Goal: Find specific page/section: Find specific page/section

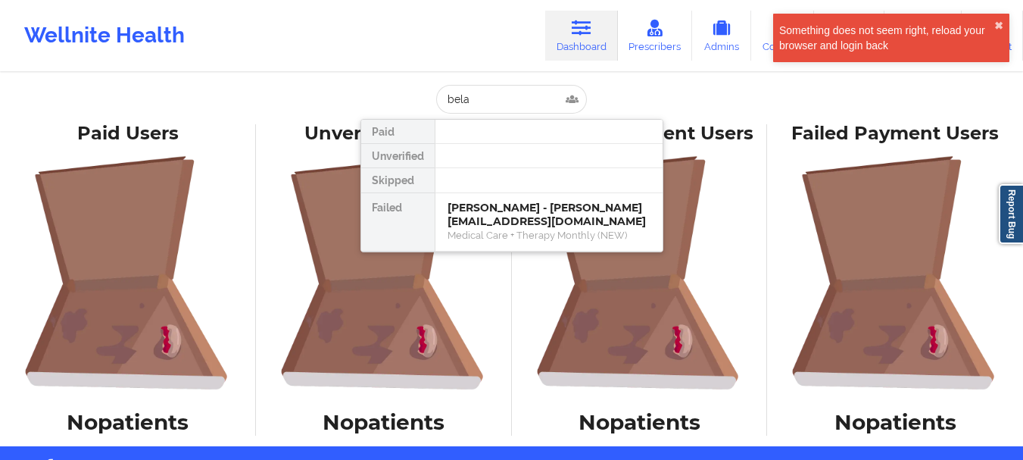
type input "bel"
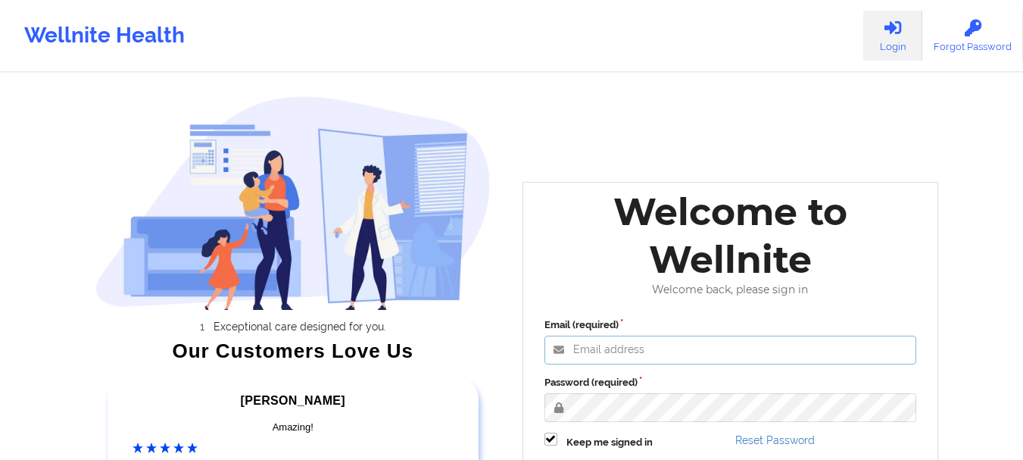
type input "[EMAIL_ADDRESS][DOMAIN_NAME]"
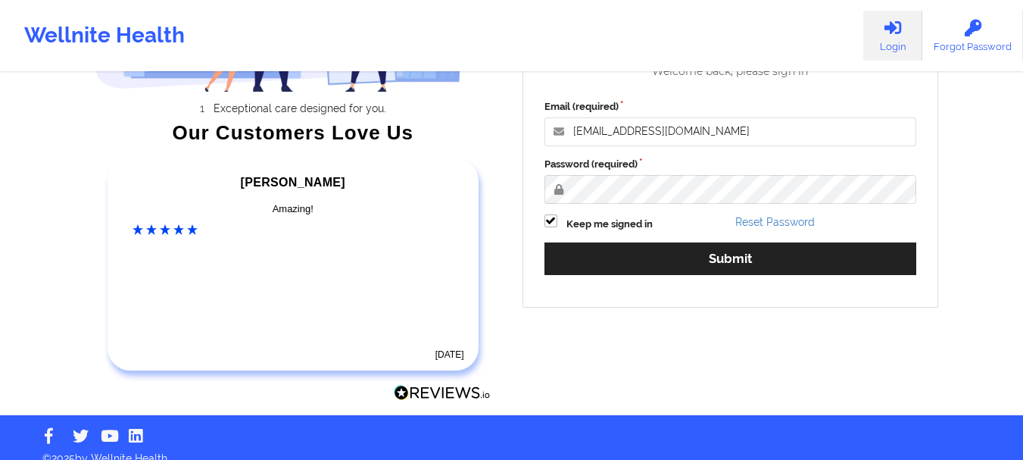
scroll to position [235, 0]
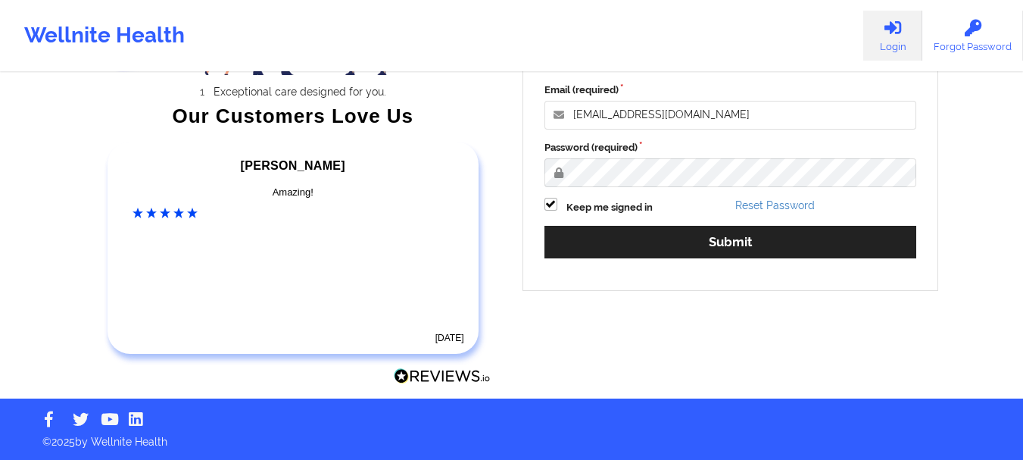
click at [737, 223] on div "Email (required) [EMAIL_ADDRESS][DOMAIN_NAME] Password (required) Keep me signe…" at bounding box center [731, 175] width 394 height 207
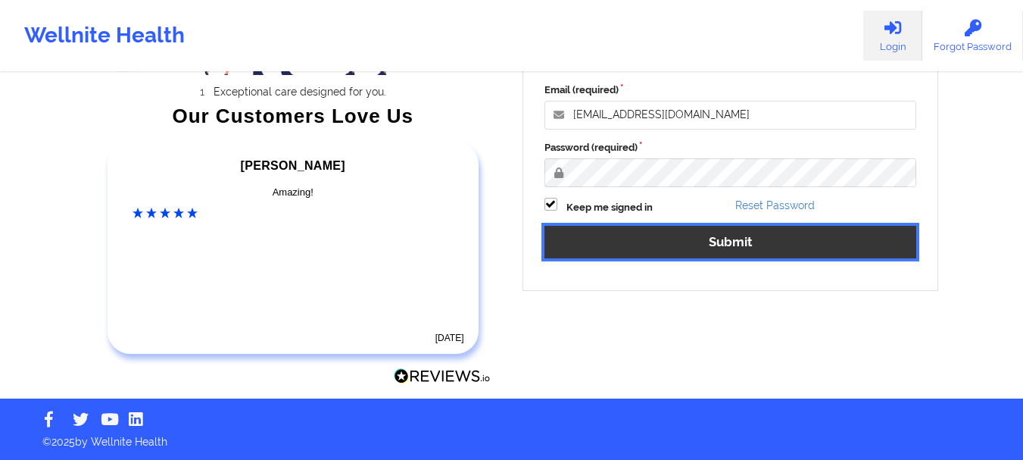
click at [732, 233] on button "Submit" at bounding box center [730, 242] width 373 height 33
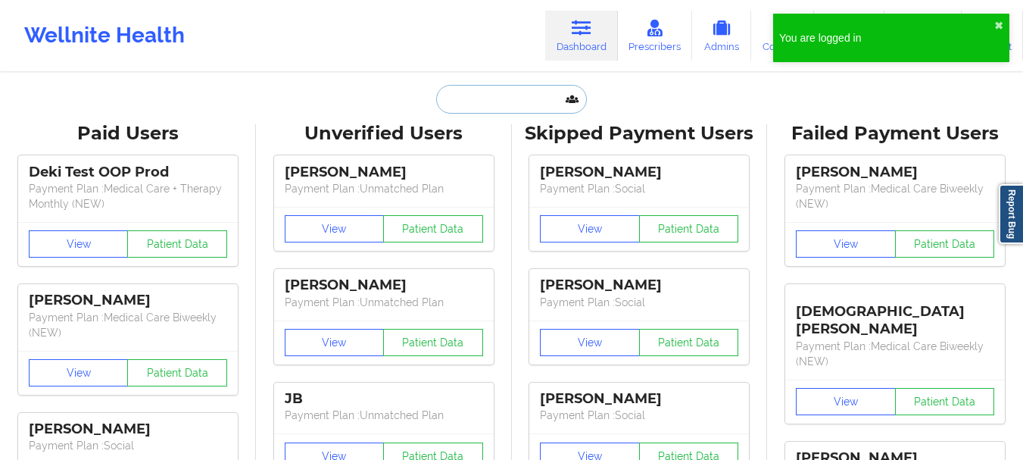
click at [490, 101] on input "text" at bounding box center [511, 99] width 150 height 29
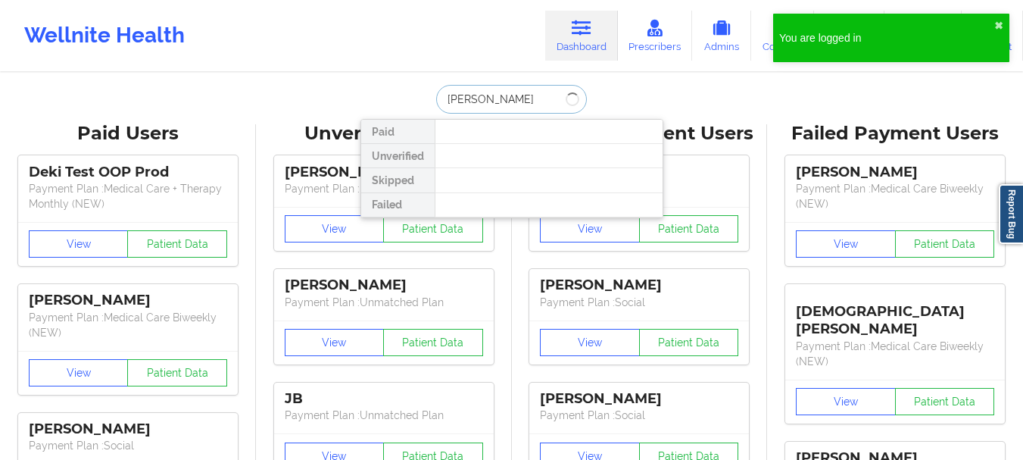
type input "[PERSON_NAME]"
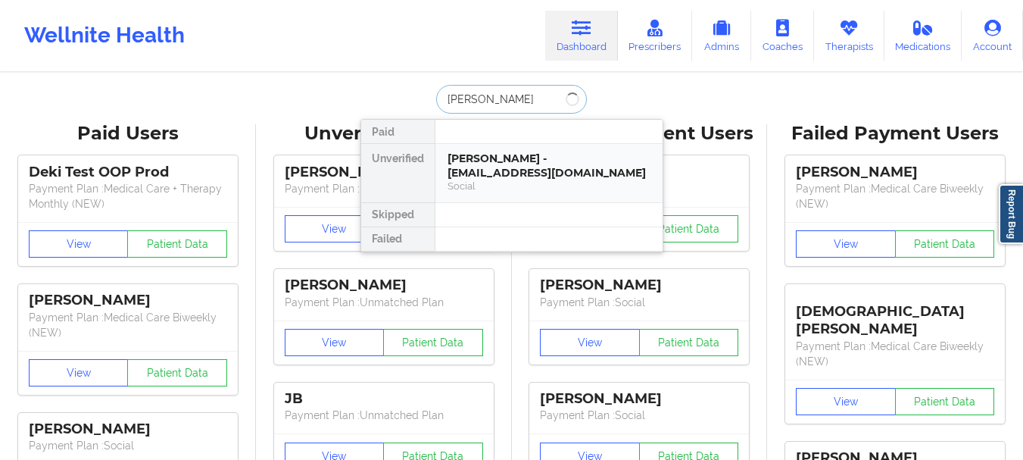
click at [490, 184] on div "[PERSON_NAME] - [EMAIL_ADDRESS][DOMAIN_NAME] Social" at bounding box center [548, 173] width 227 height 58
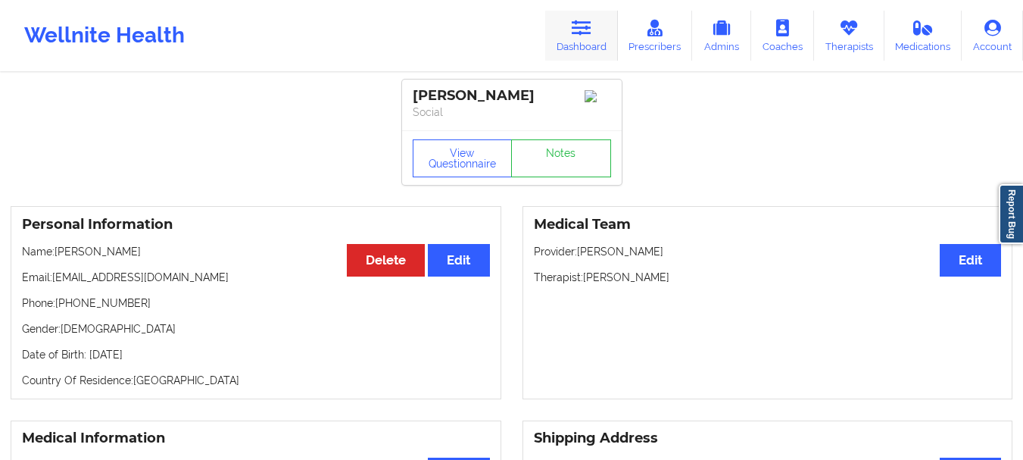
click at [576, 30] on icon at bounding box center [582, 28] width 20 height 17
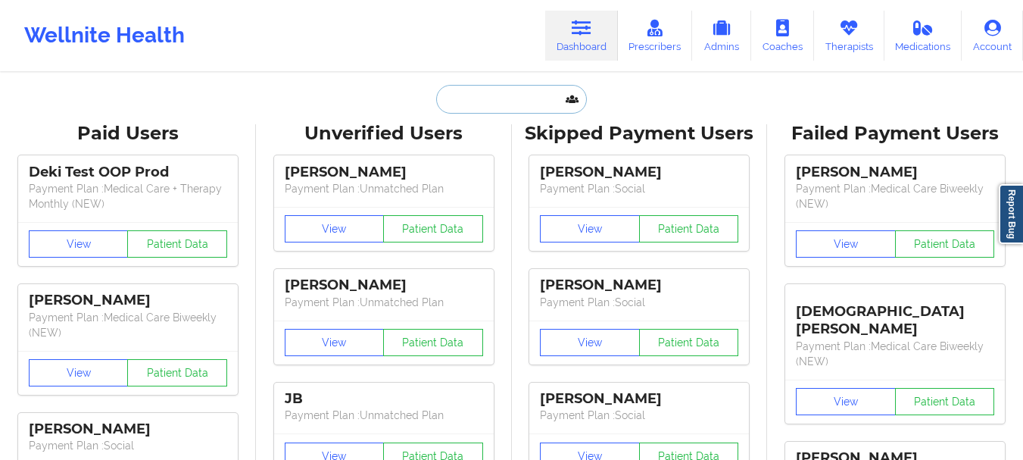
click at [496, 98] on input "text" at bounding box center [511, 99] width 150 height 29
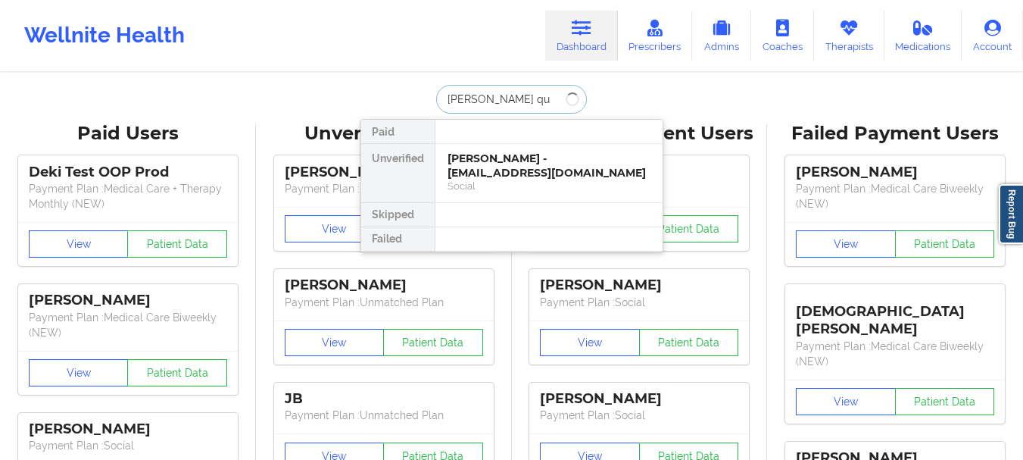
type input "[PERSON_NAME] qui"
click at [504, 178] on div "[PERSON_NAME] Quick - [EMAIL_ADDRESS][DOMAIN_NAME]" at bounding box center [548, 165] width 203 height 28
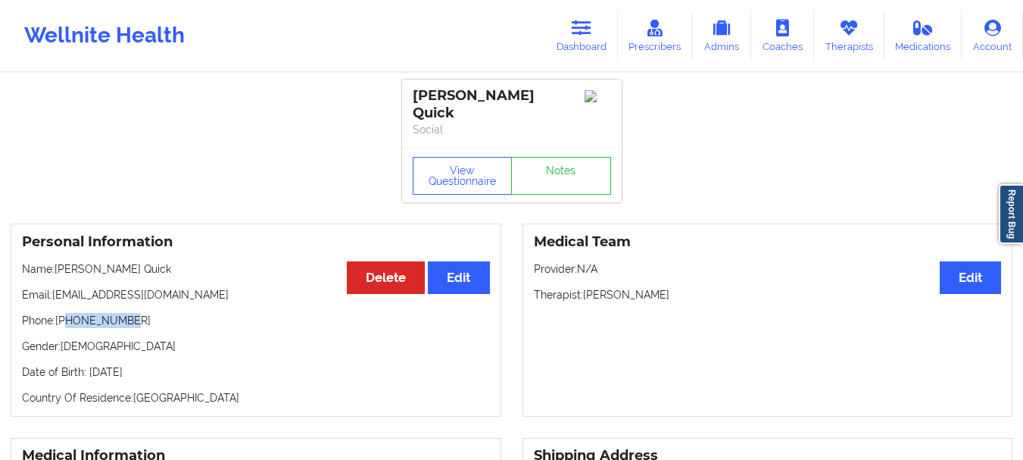
drag, startPoint x: 131, startPoint y: 303, endPoint x: 67, endPoint y: 310, distance: 64.7
click at [67, 313] on p "Phone: [PHONE_NUMBER]" at bounding box center [256, 320] width 468 height 15
copy p "6198856961"
click at [579, 33] on icon at bounding box center [582, 28] width 20 height 17
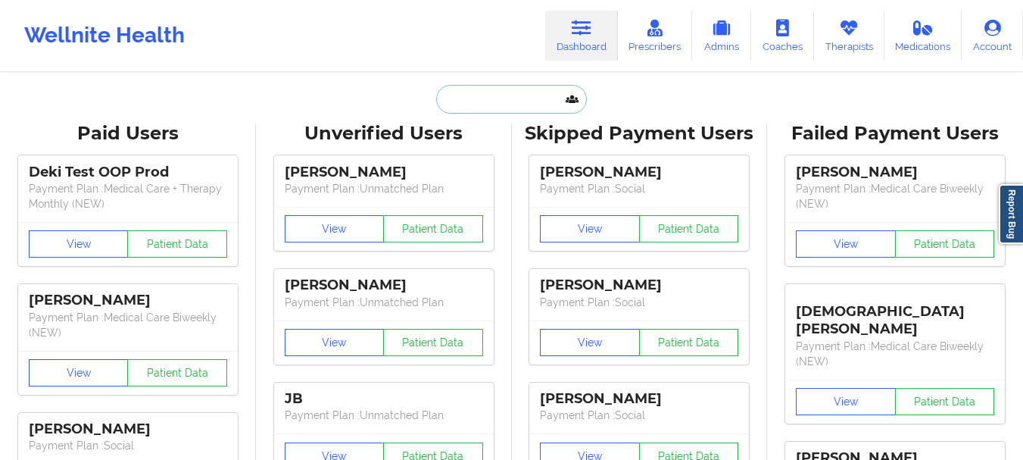
click at [507, 101] on input "text" at bounding box center [511, 99] width 150 height 29
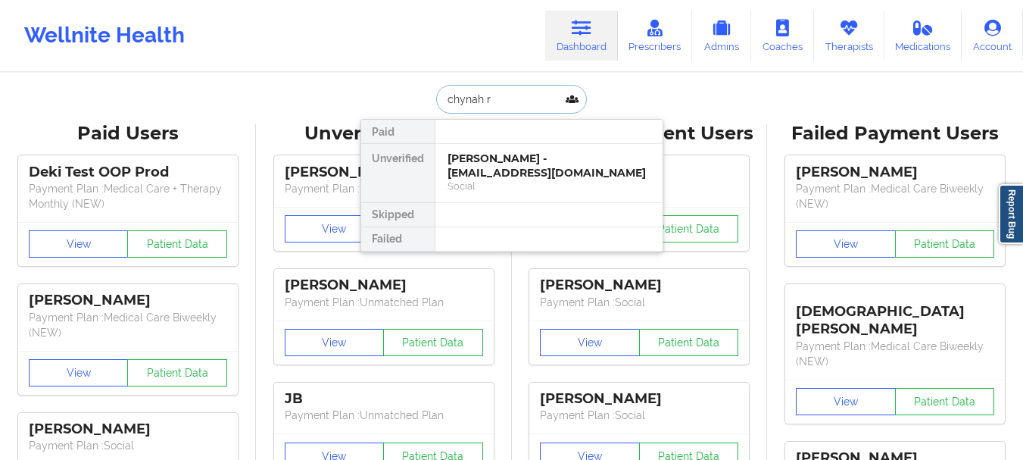
type input "chynah ro"
click at [546, 165] on div "[PERSON_NAME] - [EMAIL_ADDRESS][DOMAIN_NAME]" at bounding box center [548, 165] width 203 height 28
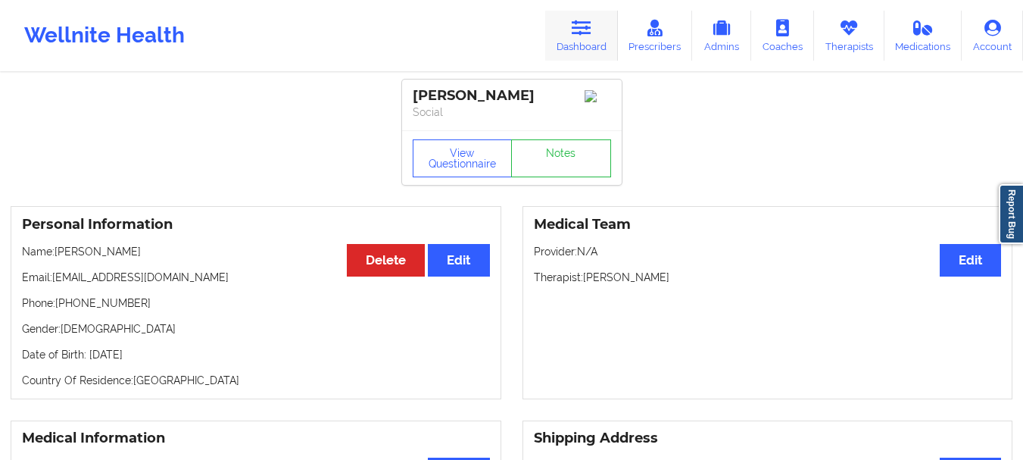
click at [594, 23] on link "Dashboard" at bounding box center [581, 36] width 73 height 50
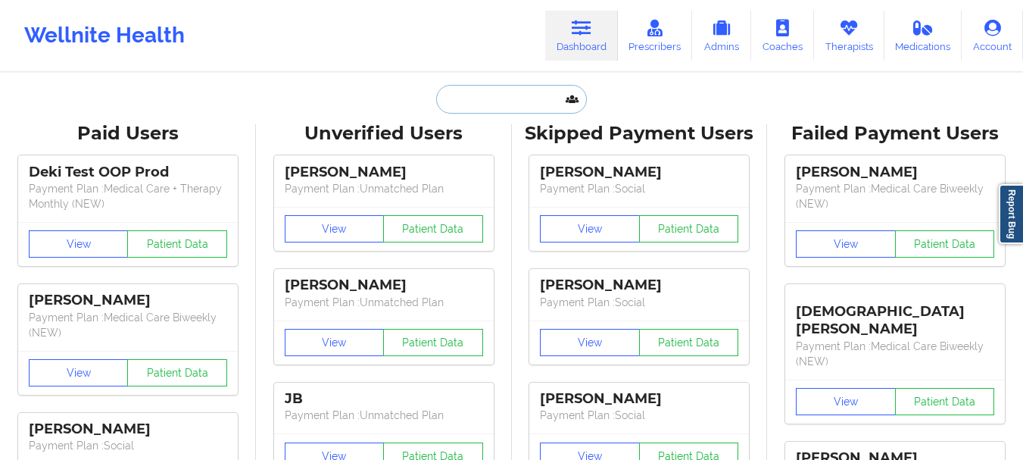
click at [539, 104] on input "text" at bounding box center [511, 99] width 150 height 29
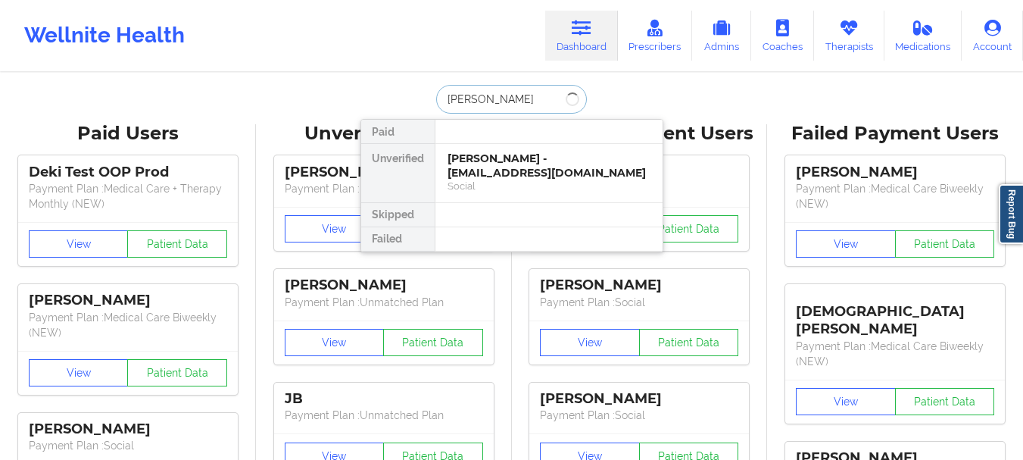
type input "[PERSON_NAME]"
click at [536, 151] on div "[PERSON_NAME] - [EMAIL_ADDRESS][DOMAIN_NAME]" at bounding box center [548, 165] width 203 height 28
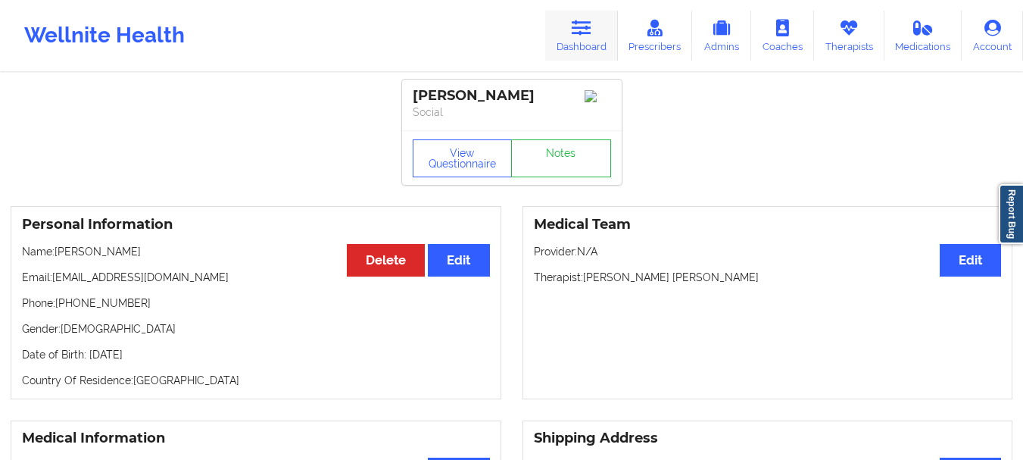
click at [575, 31] on icon at bounding box center [582, 28] width 20 height 17
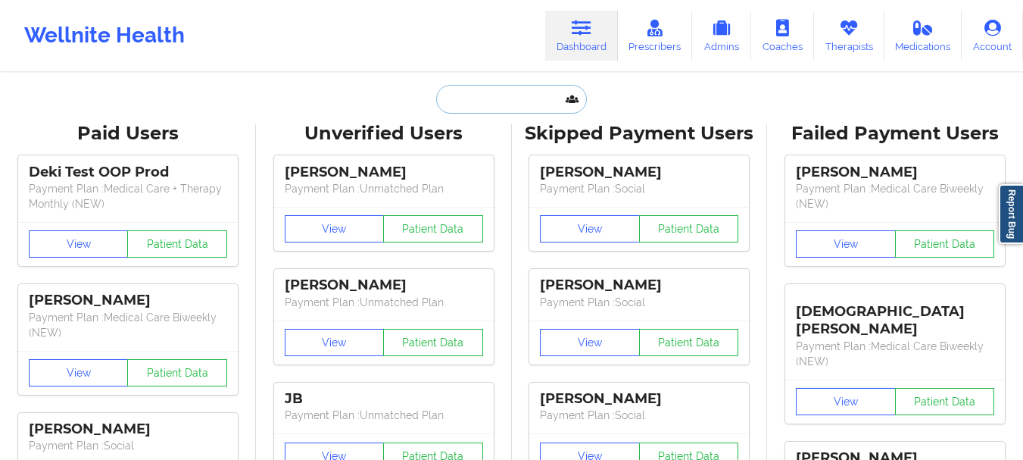
click at [472, 85] on input "text" at bounding box center [511, 99] width 150 height 29
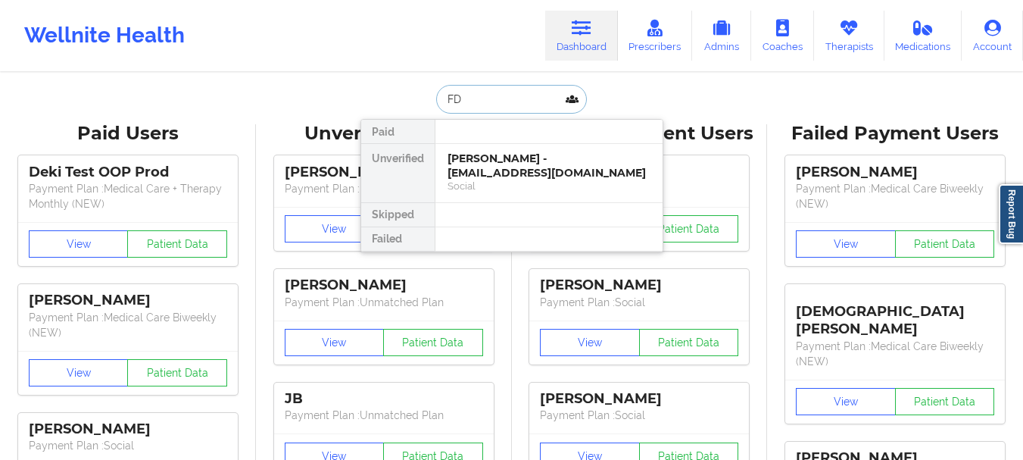
type input "F"
type input "[PERSON_NAME]"
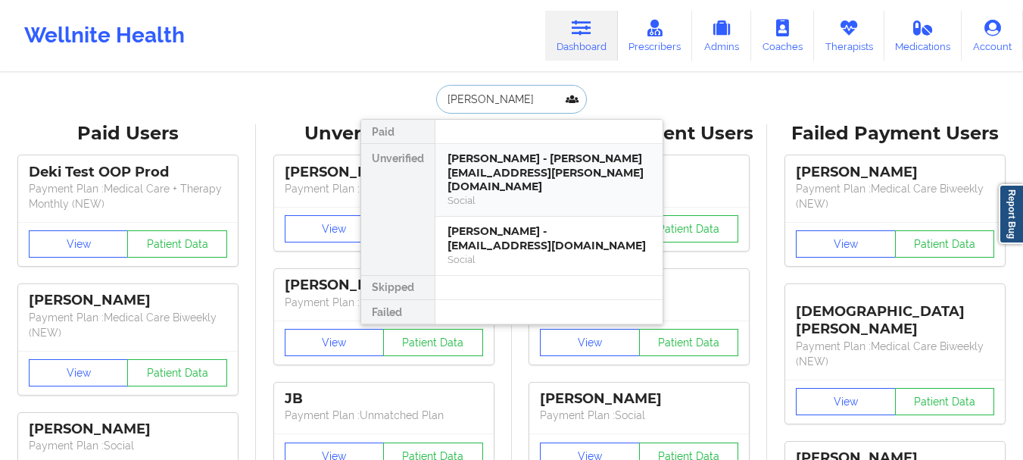
click at [501, 194] on div "Social" at bounding box center [548, 200] width 203 height 13
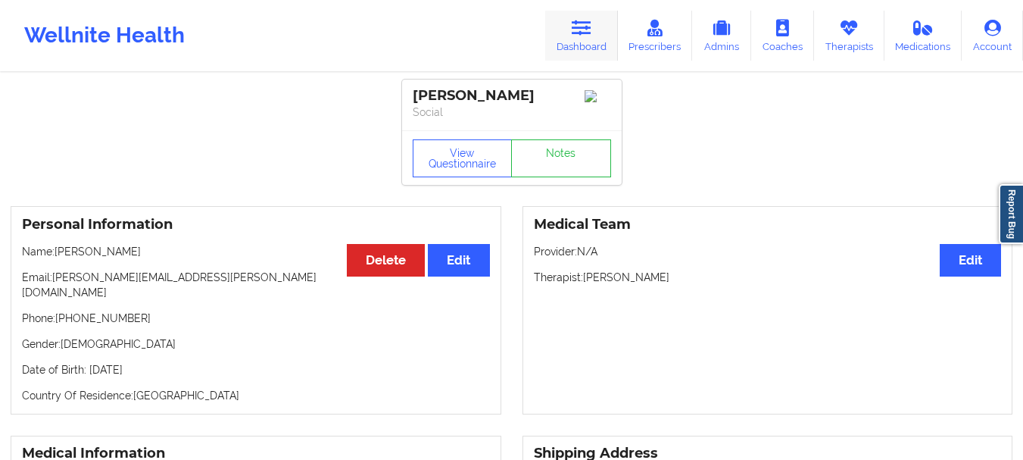
click at [584, 50] on link "Dashboard" at bounding box center [581, 36] width 73 height 50
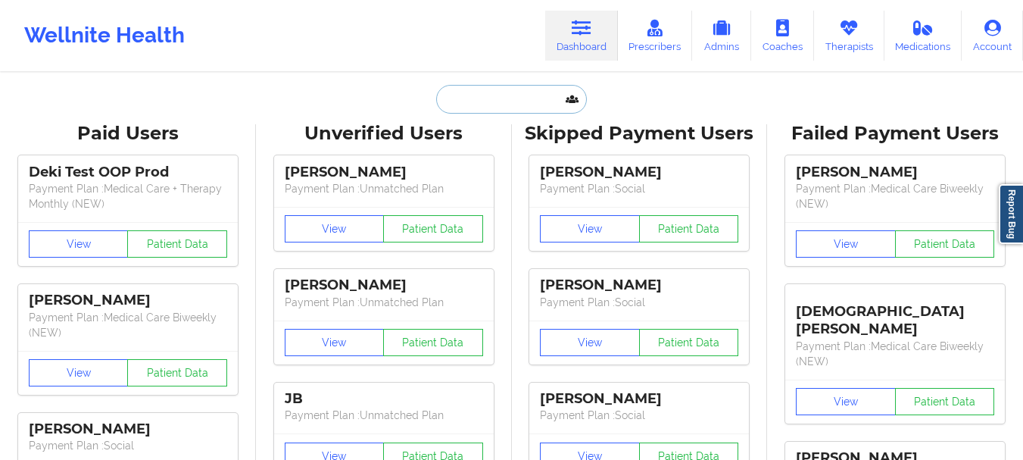
click at [497, 101] on input "text" at bounding box center [511, 99] width 150 height 29
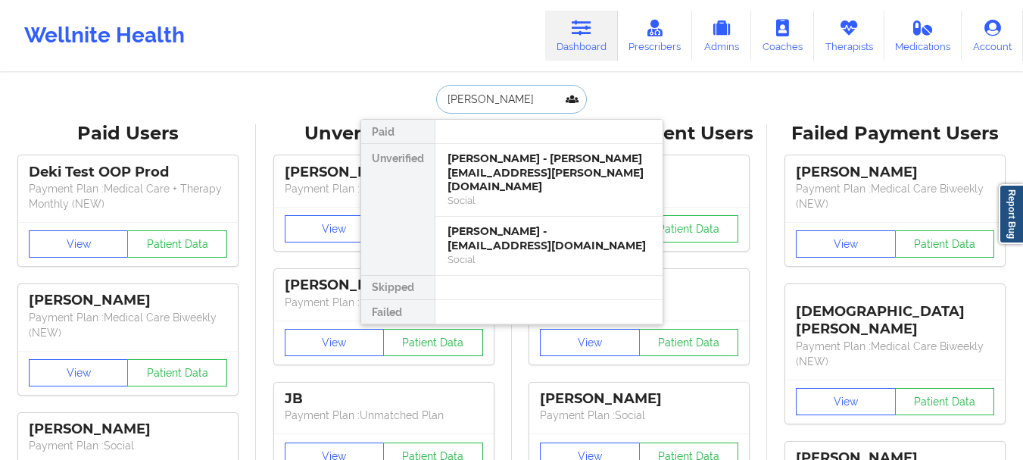
type input "[PERSON_NAME] p"
click at [510, 217] on div "[PERSON_NAME] - [EMAIL_ADDRESS][DOMAIN_NAME] Social" at bounding box center [548, 246] width 227 height 58
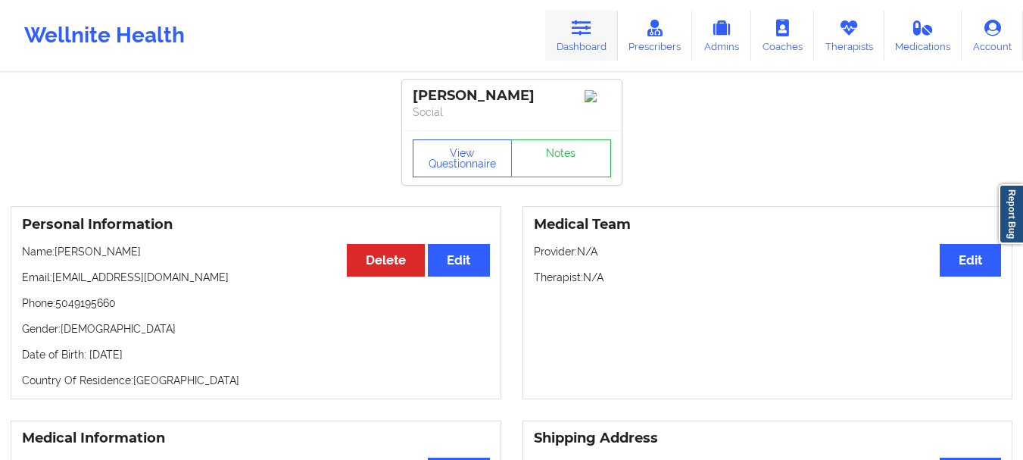
click at [581, 47] on link "Dashboard" at bounding box center [581, 36] width 73 height 50
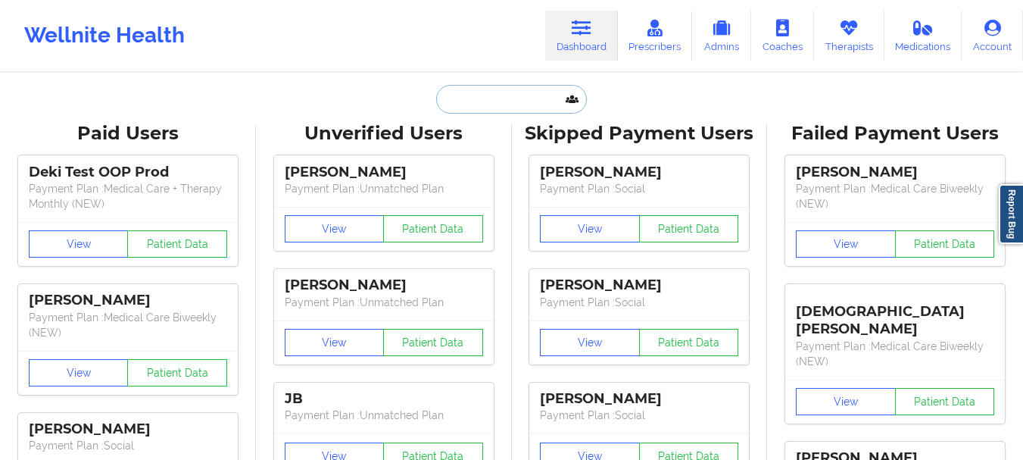
click at [498, 101] on input "text" at bounding box center [511, 99] width 150 height 29
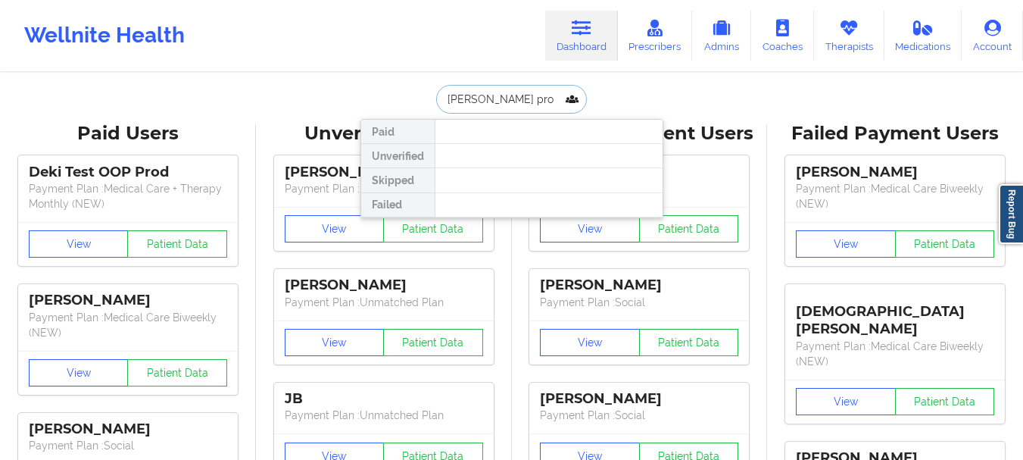
type input "[PERSON_NAME]"
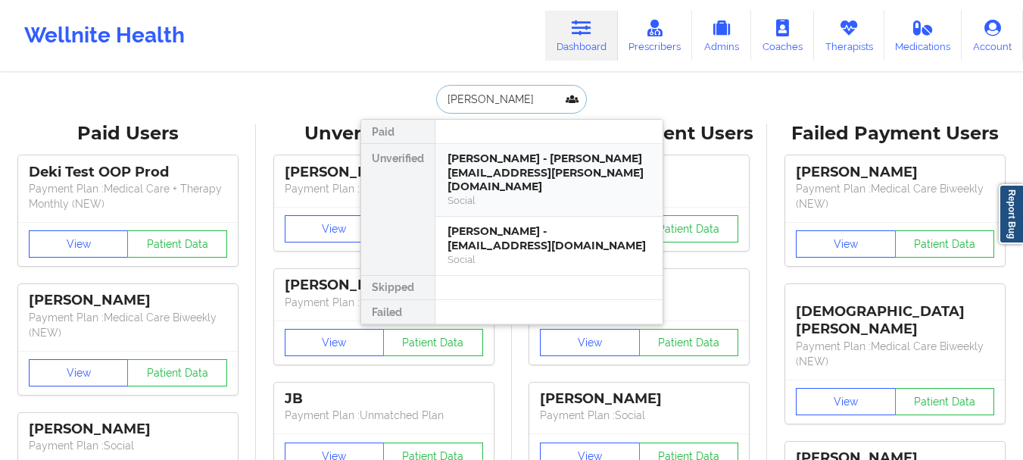
click at [497, 176] on div "[PERSON_NAME] - [PERSON_NAME][EMAIL_ADDRESS][PERSON_NAME][DOMAIN_NAME]" at bounding box center [548, 172] width 203 height 42
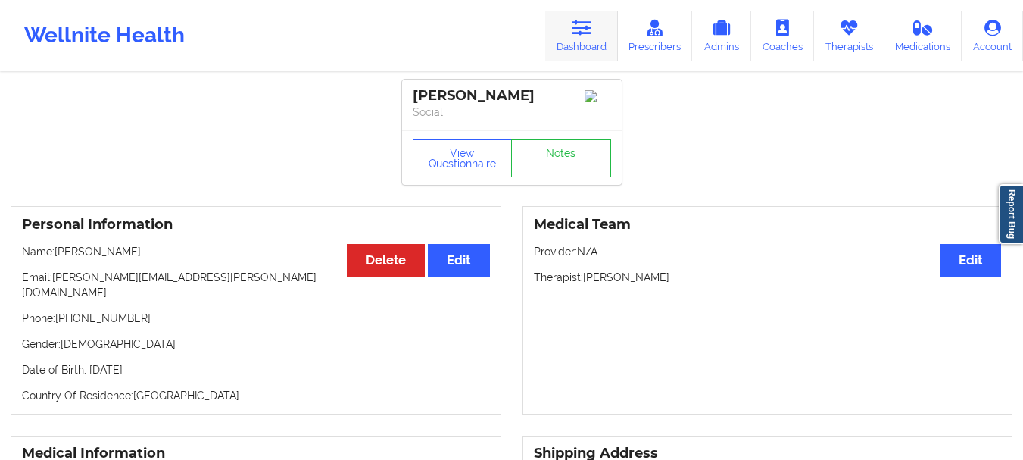
click at [600, 27] on link "Dashboard" at bounding box center [581, 36] width 73 height 50
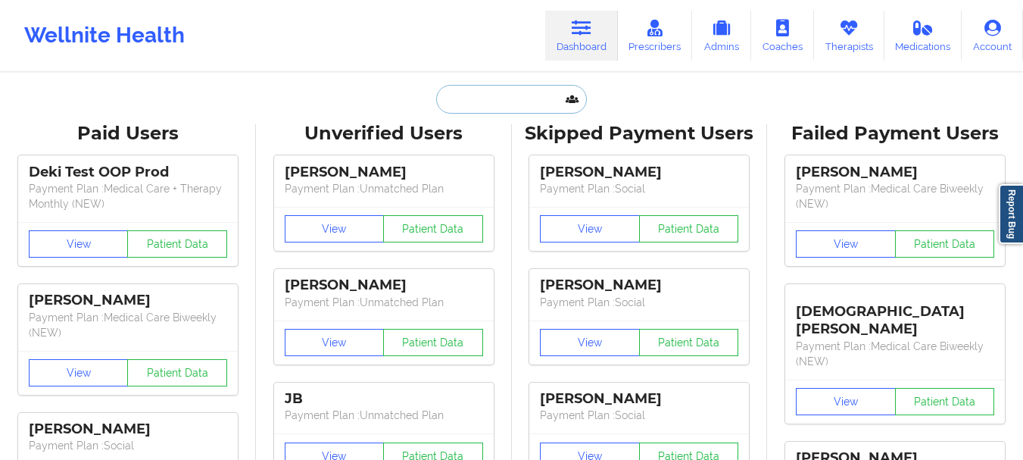
click at [526, 91] on input "text" at bounding box center [511, 99] width 150 height 29
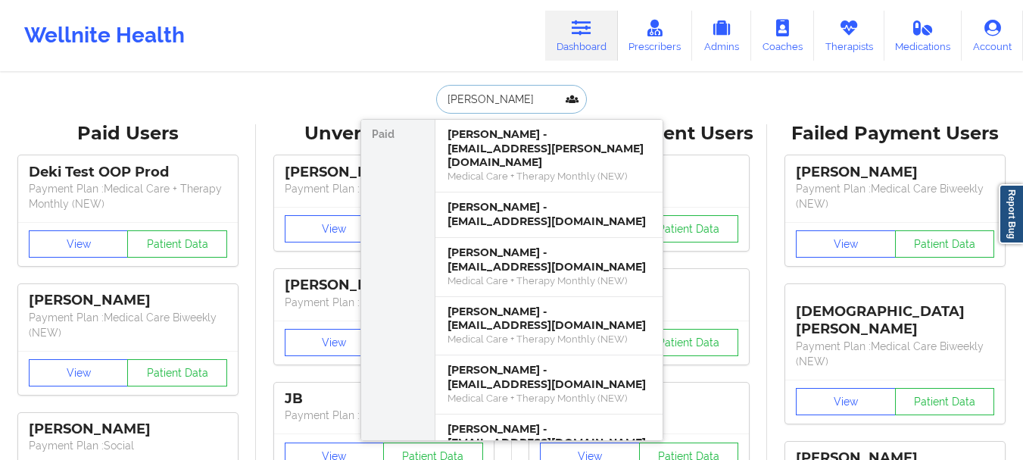
type input "[PERSON_NAME]"
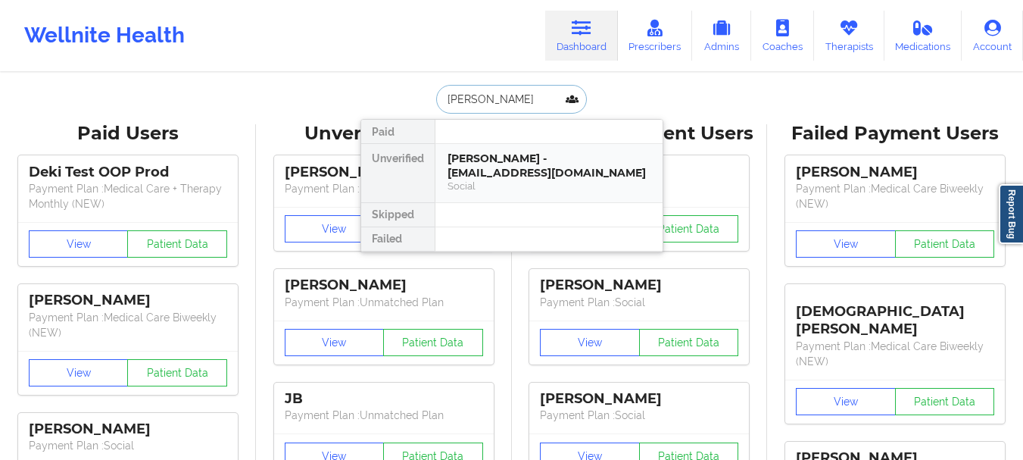
click at [529, 165] on div "[PERSON_NAME] - [EMAIL_ADDRESS][DOMAIN_NAME]" at bounding box center [548, 165] width 203 height 28
